Goal: Check status: Check status

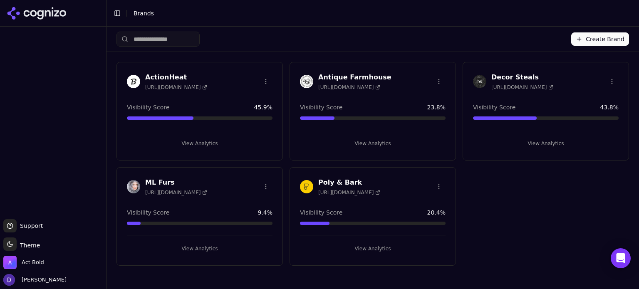
click at [160, 75] on h3 "ActionHeat" at bounding box center [176, 77] width 62 height 10
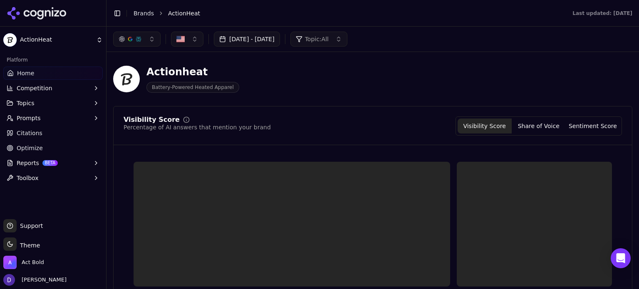
click at [265, 39] on button "[DATE] - [DATE]" at bounding box center [247, 39] width 66 height 15
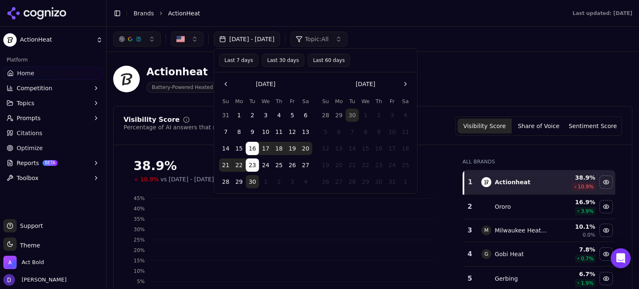
click at [234, 59] on button "Last 7 days" at bounding box center [239, 60] width 40 height 13
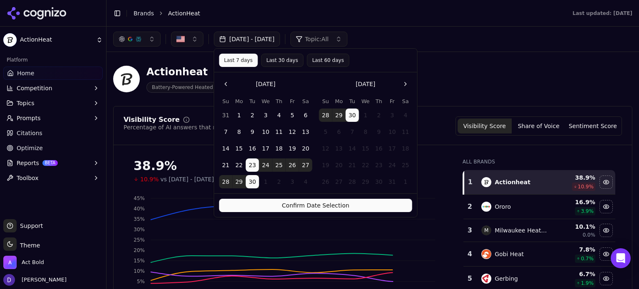
click at [319, 213] on div "Confirm Date Selection" at bounding box center [315, 205] width 203 height 24
click at [319, 209] on button "Confirm Date Selection" at bounding box center [315, 205] width 193 height 13
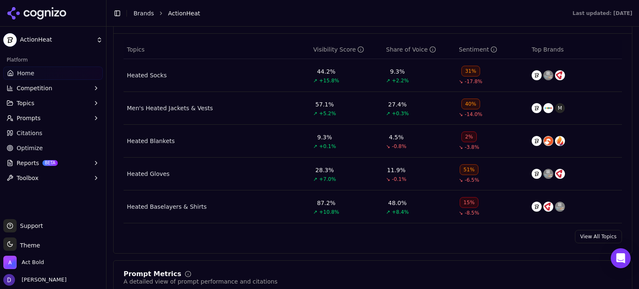
scroll to position [388, 0]
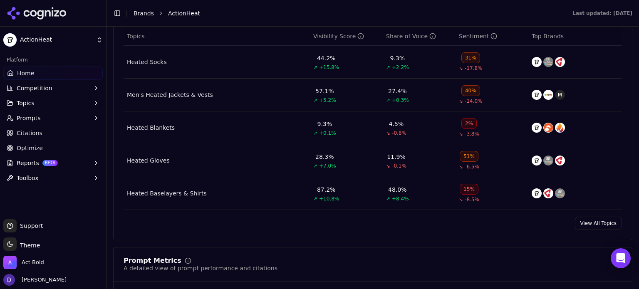
click at [146, 56] on td "Heated Socks" at bounding box center [217, 62] width 186 height 33
click at [148, 60] on div "Heated Socks" at bounding box center [147, 62] width 40 height 8
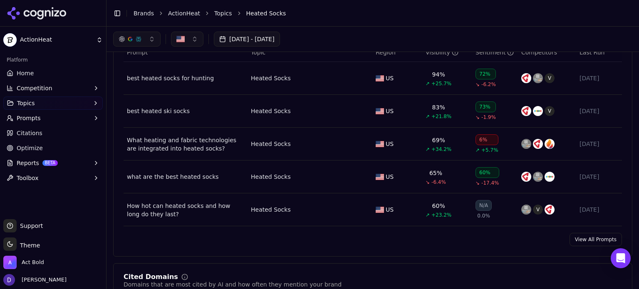
scroll to position [333, 0]
